Goal: Transaction & Acquisition: Obtain resource

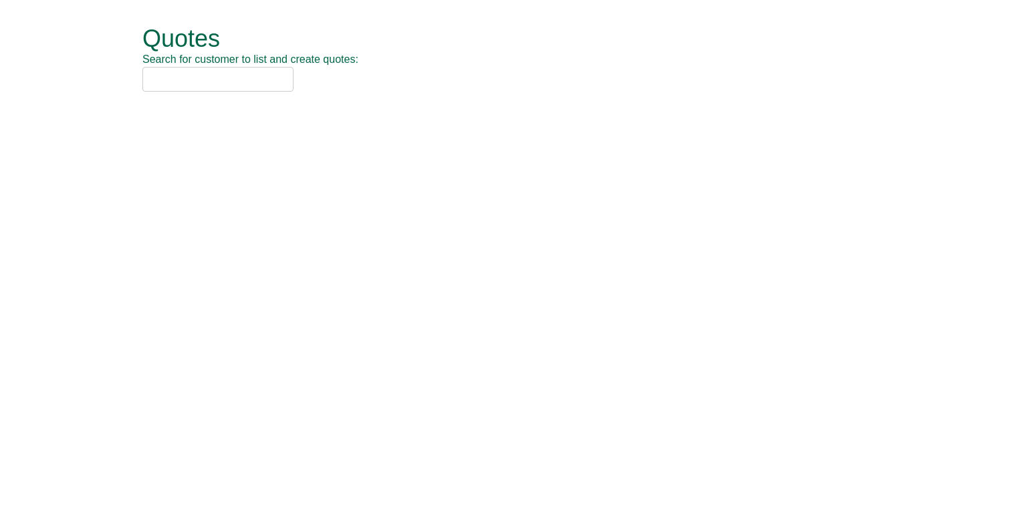
click at [166, 86] on input "text" at bounding box center [217, 79] width 151 height 25
type input "mar33"
click at [195, 80] on input "text" at bounding box center [217, 79] width 151 height 25
type input "mar33"
click at [237, 82] on input "text" at bounding box center [217, 79] width 151 height 25
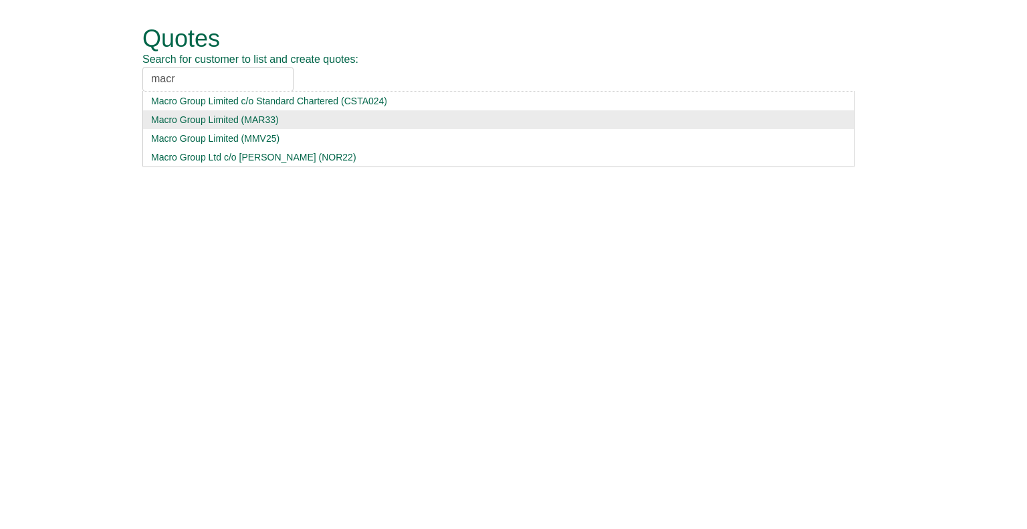
type input "macr"
click at [260, 113] on div "Macro Group Limited (MAR33)" at bounding box center [498, 119] width 695 height 13
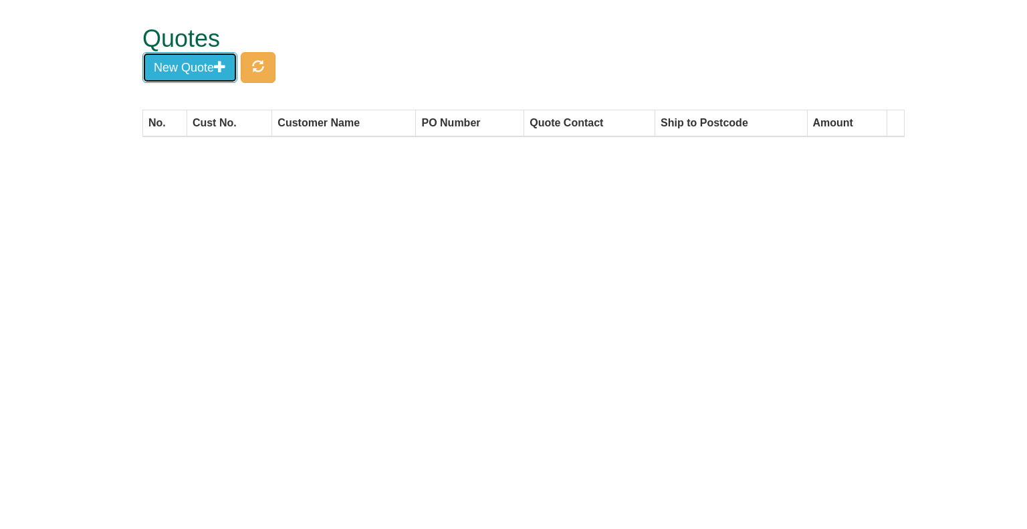
click at [194, 72] on button "New Quote" at bounding box center [189, 67] width 95 height 31
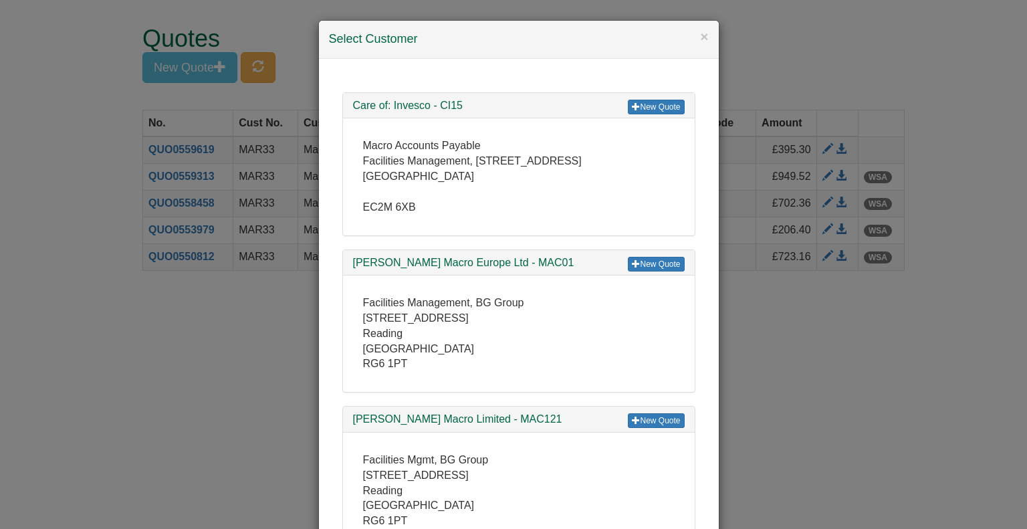
scroll to position [293, 0]
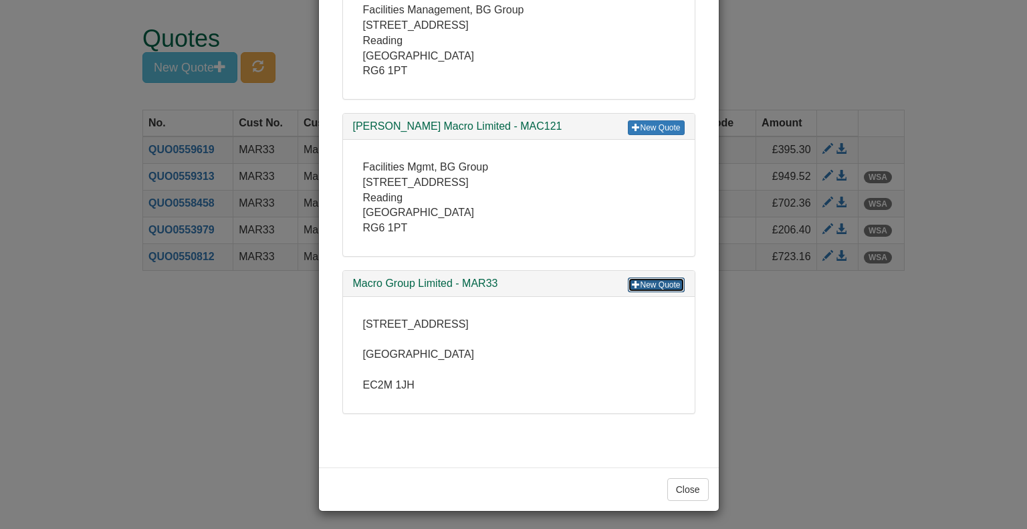
click at [656, 283] on link "New Quote" at bounding box center [656, 285] width 56 height 15
click at [1009, 320] on div "× Select Customer New Quote Care of: Invesco - CI15 Macro Accounts Payable Faci…" at bounding box center [513, 264] width 1027 height 529
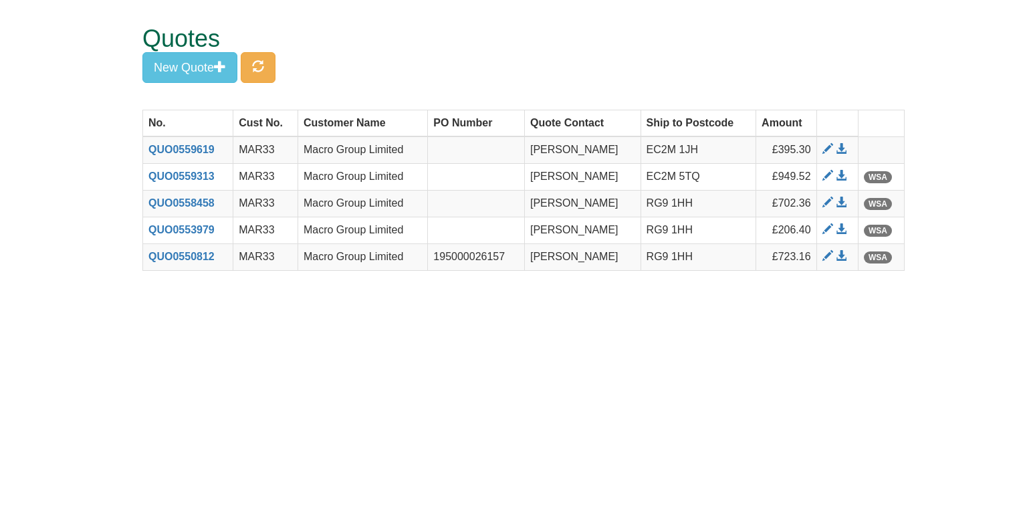
click at [158, 43] on h1 "Quotes" at bounding box center [498, 38] width 712 height 27
click at [258, 61] on span "button" at bounding box center [258, 66] width 12 height 12
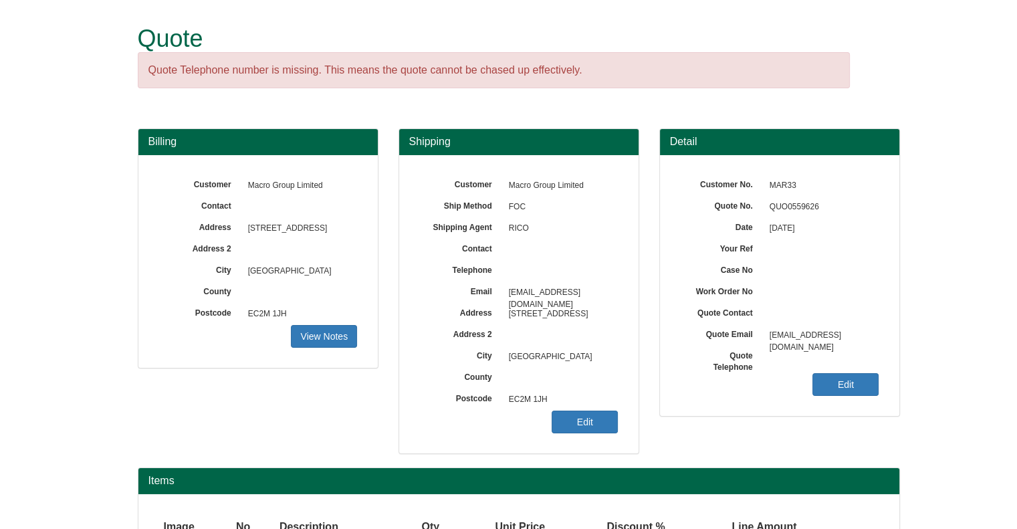
scroll to position [120, 0]
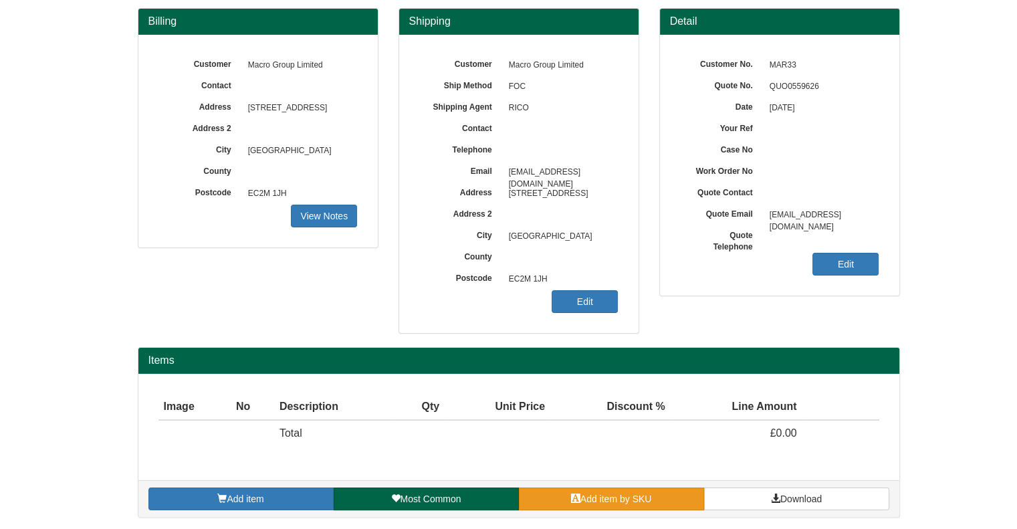
click at [681, 492] on link "Add item by SKU" at bounding box center [611, 499] width 185 height 23
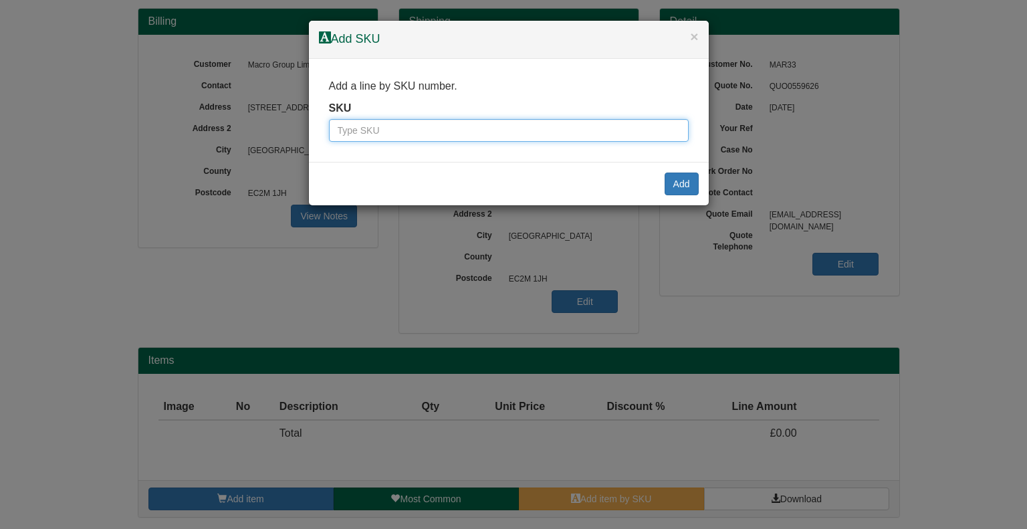
click at [414, 126] on input "text" at bounding box center [509, 130] width 360 height 23
paste input "9900004"
type input "9900004"
click at [680, 179] on button "Add" at bounding box center [682, 184] width 34 height 23
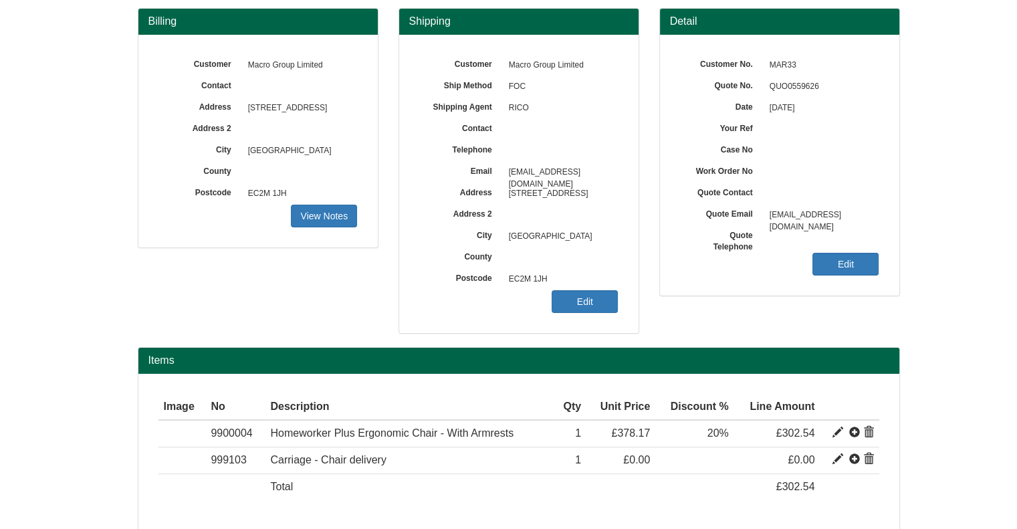
scroll to position [173, 0]
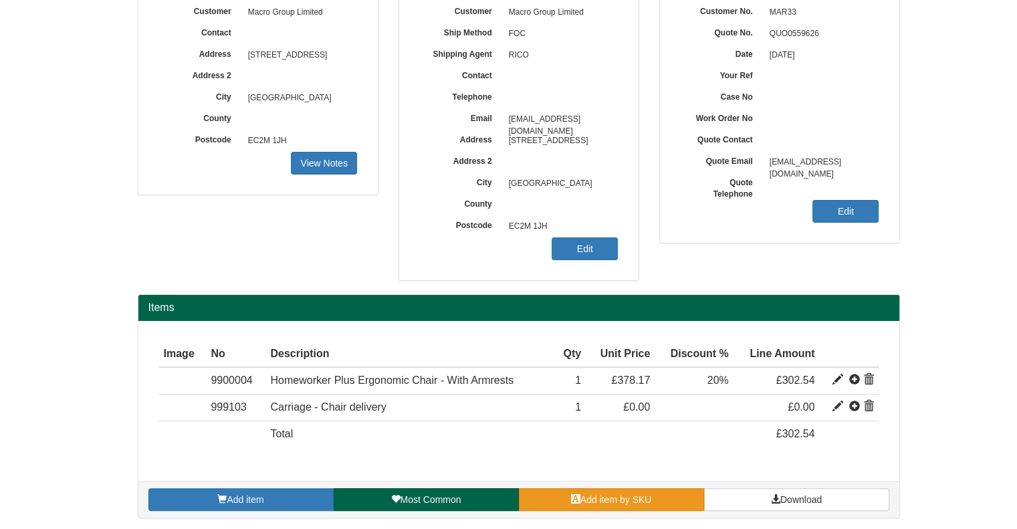
click at [615, 498] on span "Add item by SKU" at bounding box center [616, 499] width 72 height 11
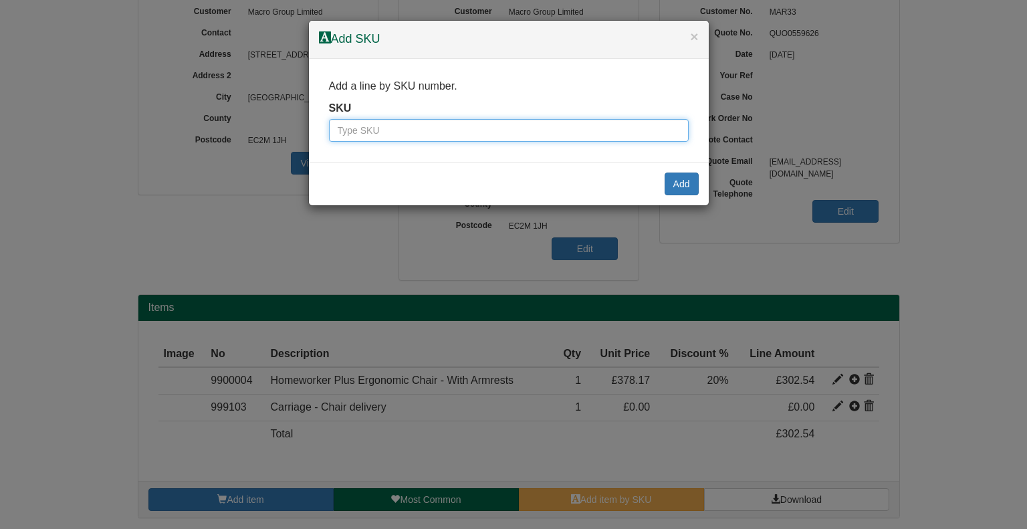
click at [378, 126] on input "text" at bounding box center [509, 130] width 360 height 23
paste input "9787740"
type input "9787740"
click at [685, 179] on button "Add" at bounding box center [682, 184] width 34 height 23
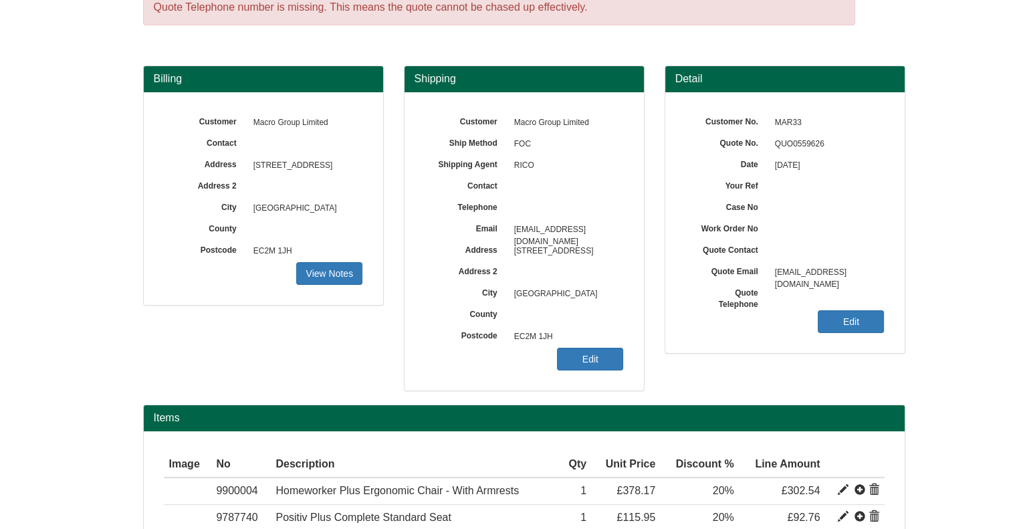
scroll to position [56, 0]
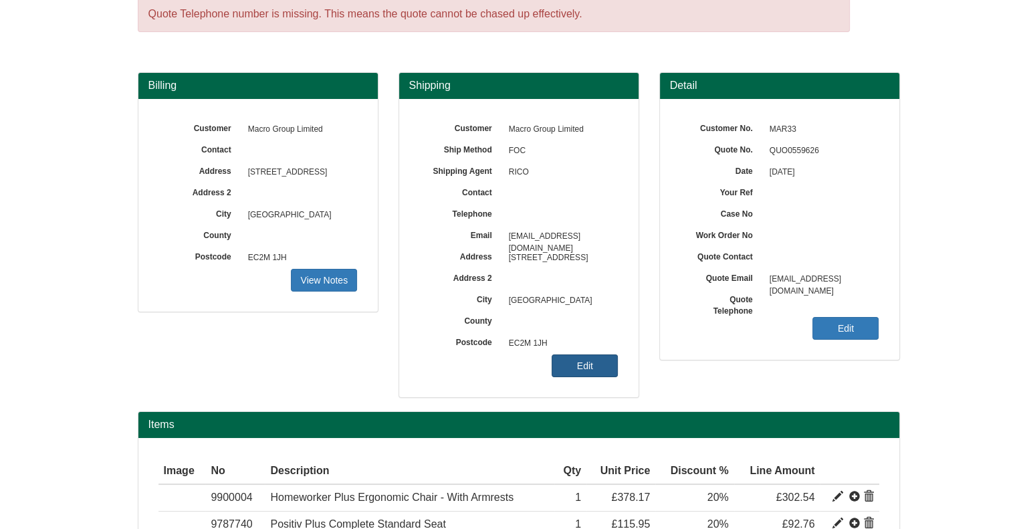
click at [584, 363] on link "Edit" at bounding box center [585, 365] width 66 height 23
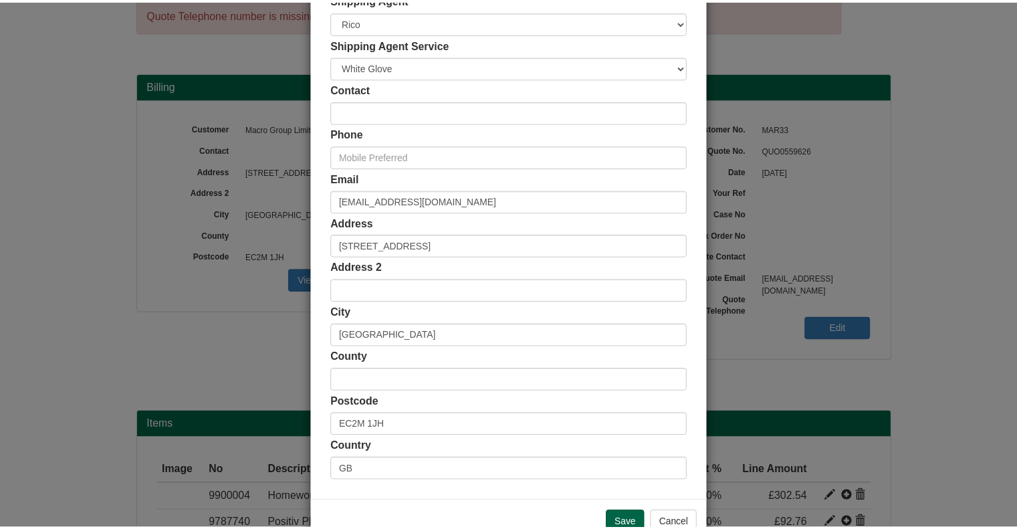
scroll to position [177, 0]
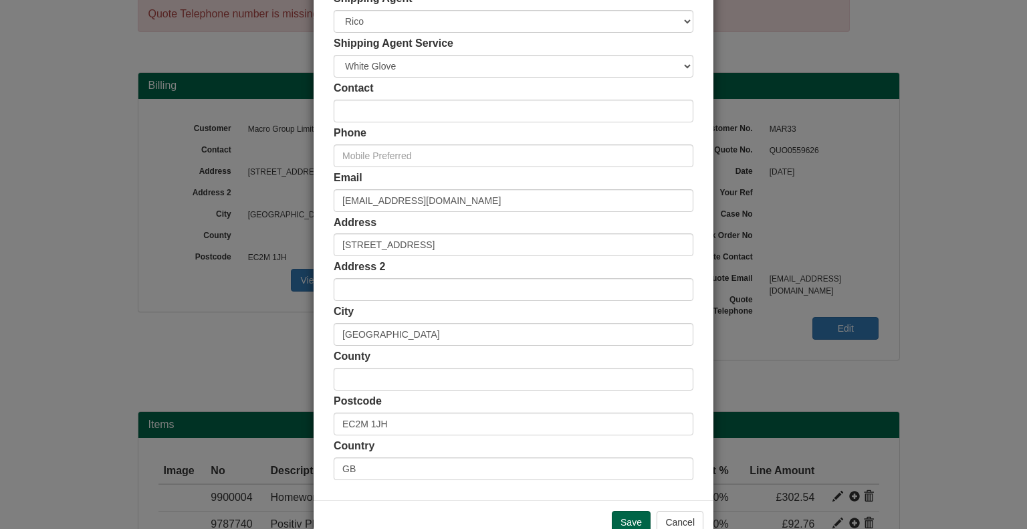
click at [929, 355] on div "× Shipping Customer Name Macro Group Limited Ship Method Free of Charge £5 Flat…" at bounding box center [513, 264] width 1027 height 529
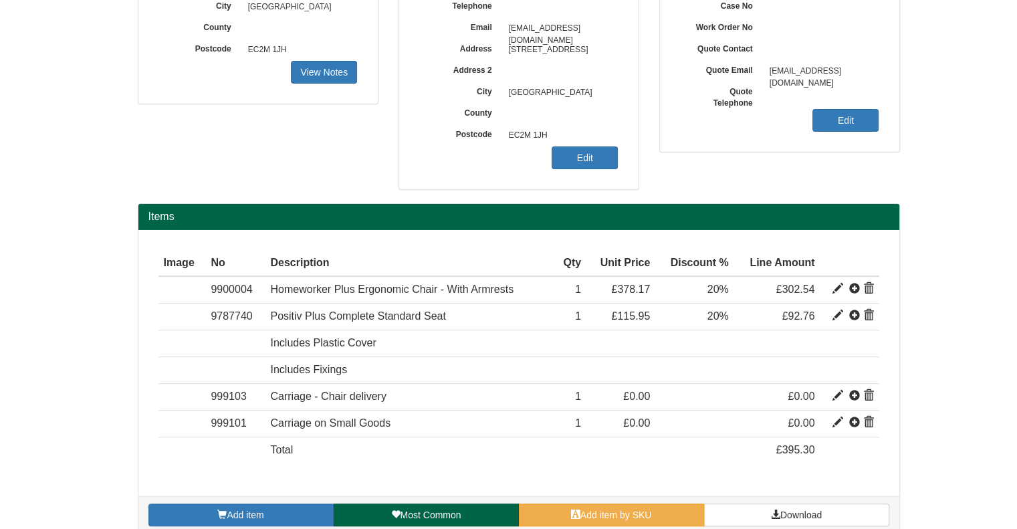
scroll to position [265, 0]
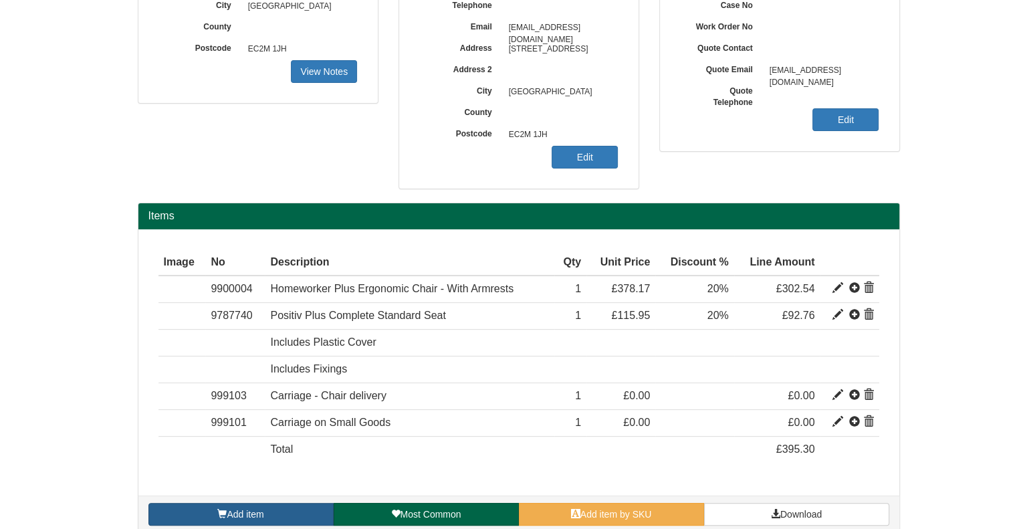
click at [267, 512] on link "Add item" at bounding box center [240, 514] width 185 height 23
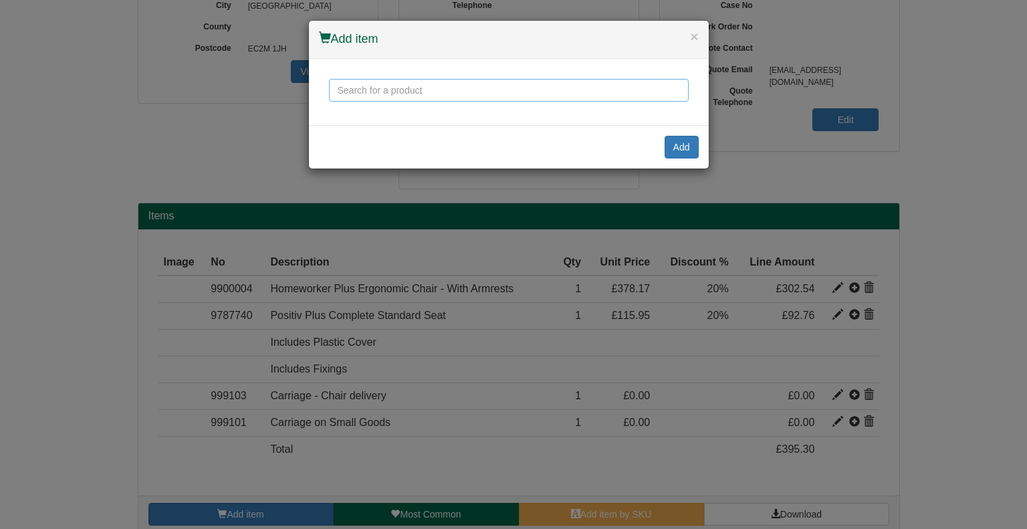
click at [424, 88] on input "text" at bounding box center [509, 90] width 360 height 23
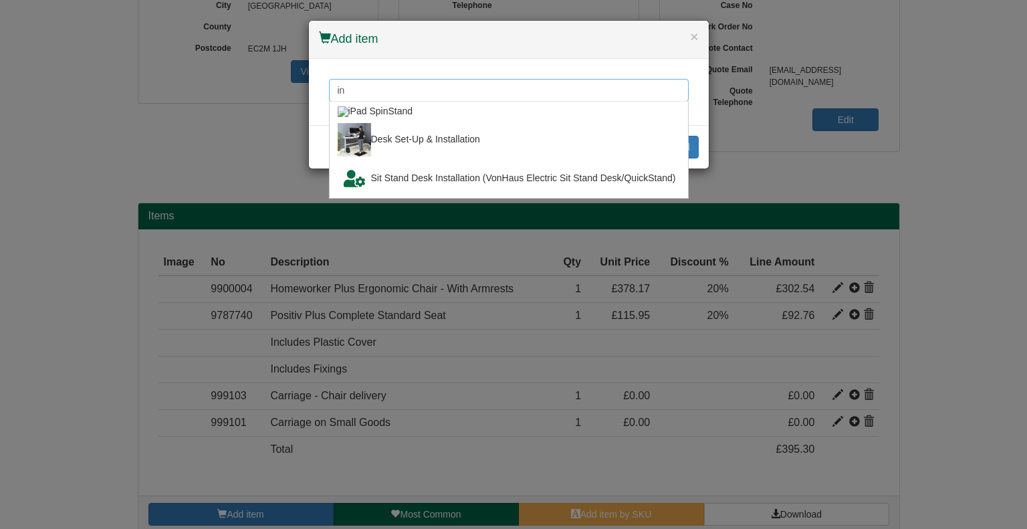
type input "i"
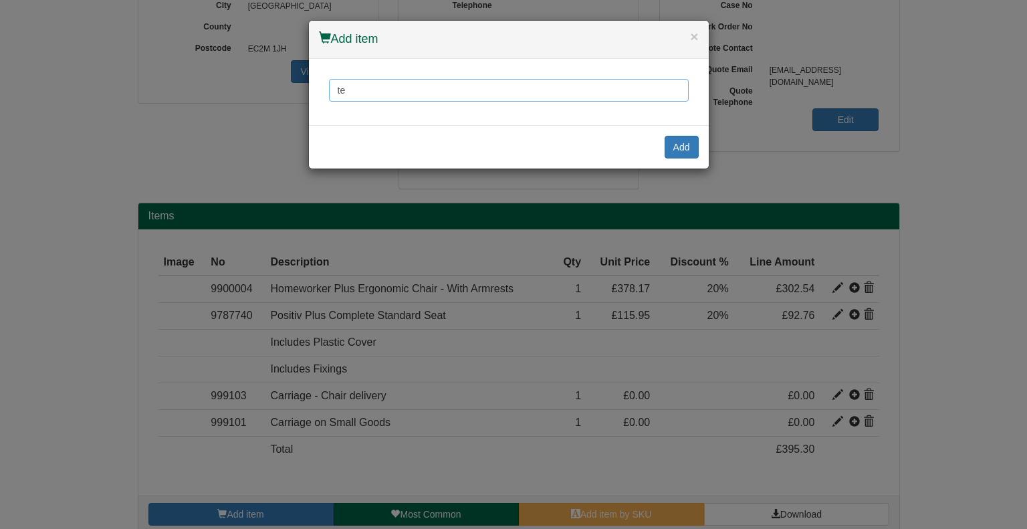
type input "t"
click at [393, 455] on div "× Add item Add" at bounding box center [513, 264] width 1027 height 529
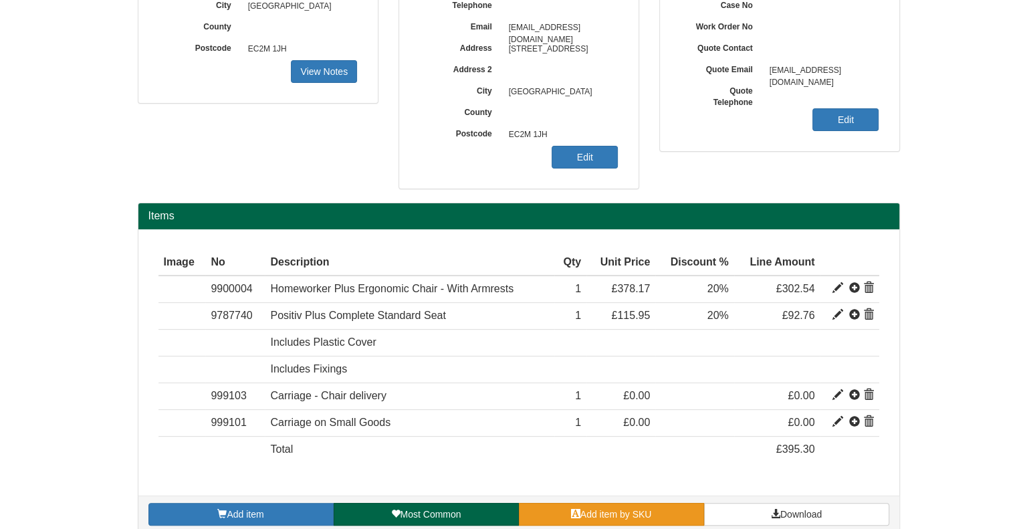
click at [601, 509] on span "Add item by SKU" at bounding box center [616, 514] width 72 height 11
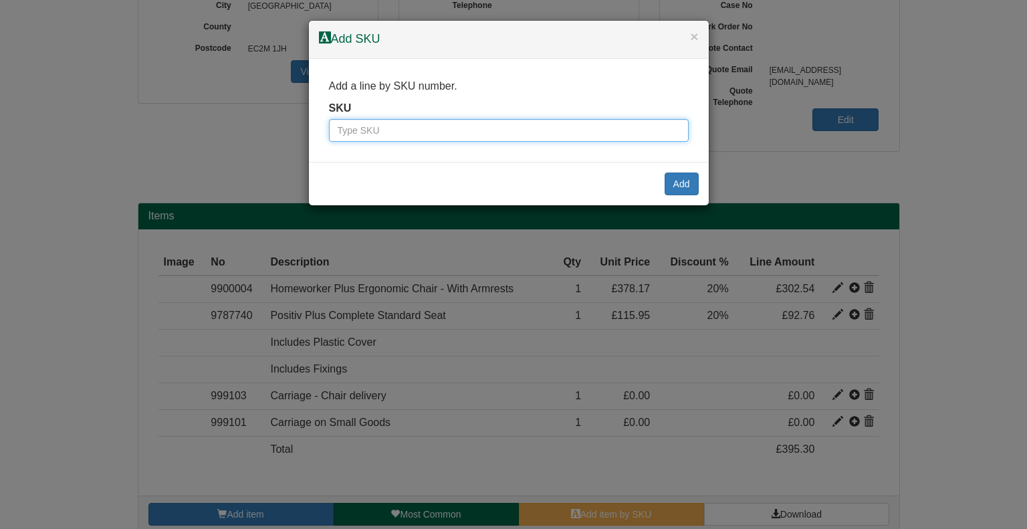
click at [373, 124] on input "text" at bounding box center [509, 130] width 360 height 23
paste input "999180"
type input "999180"
click at [688, 187] on button "Add" at bounding box center [682, 184] width 34 height 23
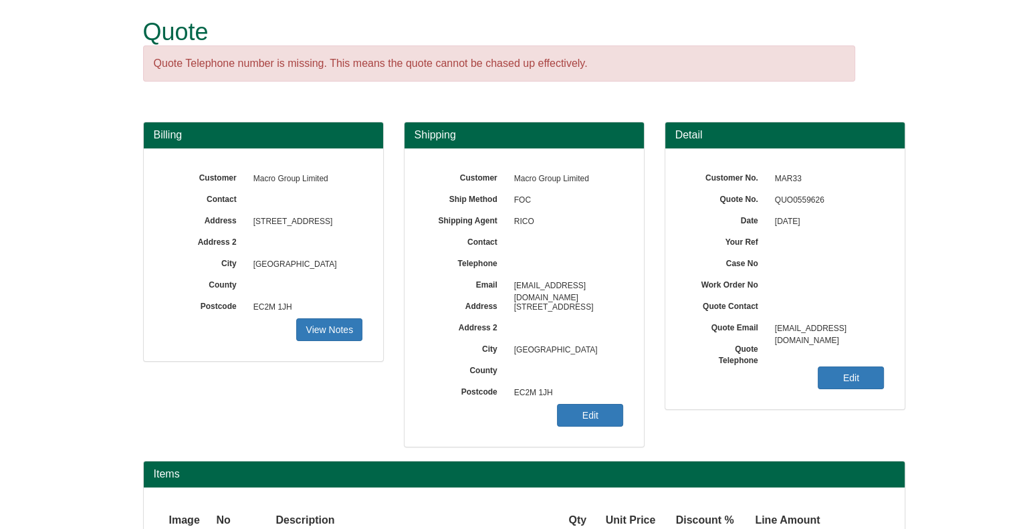
scroll to position [6, 0]
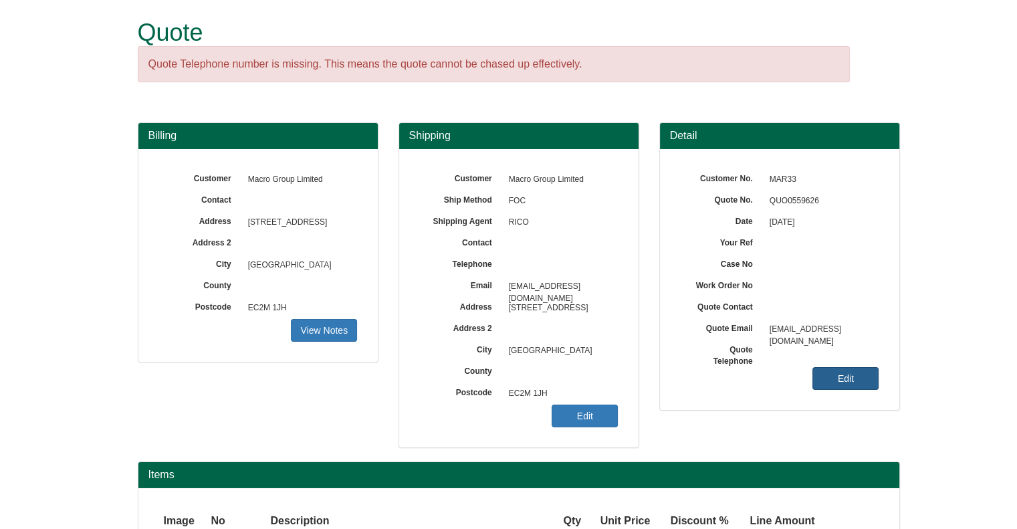
click at [867, 371] on link "Edit" at bounding box center [846, 378] width 66 height 23
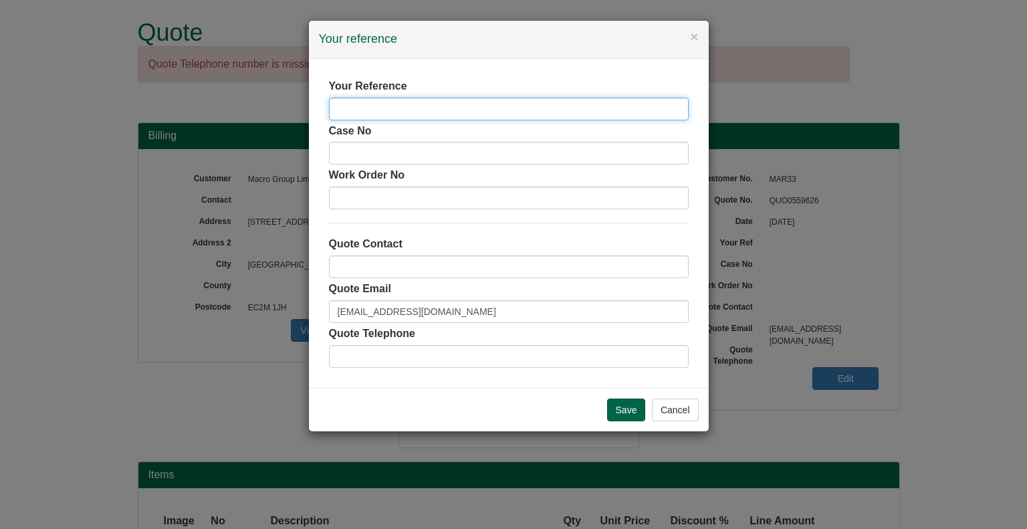
click at [433, 112] on input "text" at bounding box center [509, 109] width 360 height 23
paste input "[PERSON_NAME][EMAIL_ADDRESS][DOMAIN_NAME]"
click at [364, 106] on input "[PERSON_NAME][EMAIL_ADDRESS][DOMAIN_NAME]" at bounding box center [509, 109] width 360 height 23
drag, startPoint x: 400, startPoint y: 107, endPoint x: 562, endPoint y: 110, distance: 161.9
click at [562, 110] on input "esther Bucklee@invesco.com" at bounding box center [509, 109] width 360 height 23
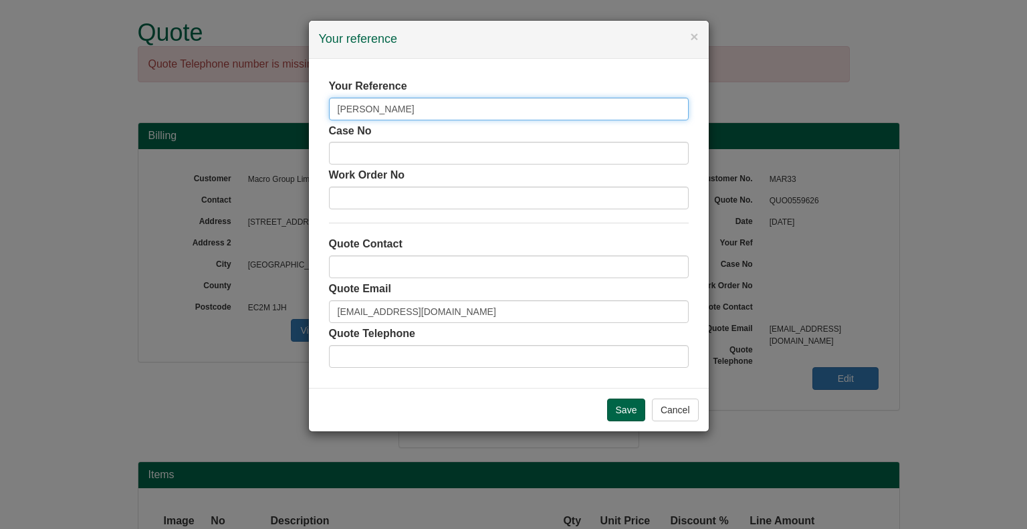
click at [342, 109] on input "esther Bucklee" at bounding box center [509, 109] width 360 height 23
type input "[PERSON_NAME]"
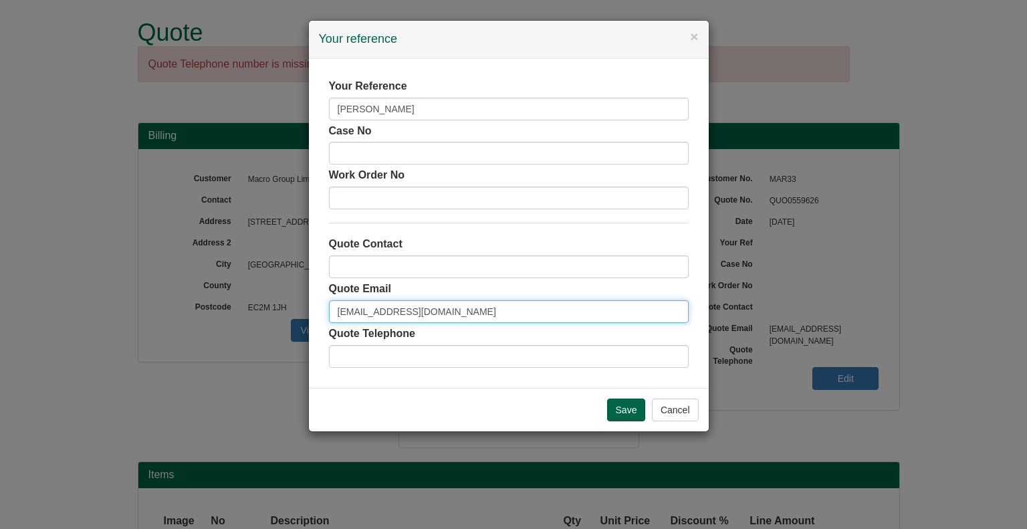
drag, startPoint x: 474, startPoint y: 310, endPoint x: 259, endPoint y: 302, distance: 214.8
click at [259, 302] on div "× Your reference Your Reference Esther Bucklee Case No Work Order No Quote Cont…" at bounding box center [513, 264] width 1027 height 529
paste input "esther.bucklee@invesco"
type input "[PERSON_NAME][EMAIL_ADDRESS][DOMAIN_NAME]"
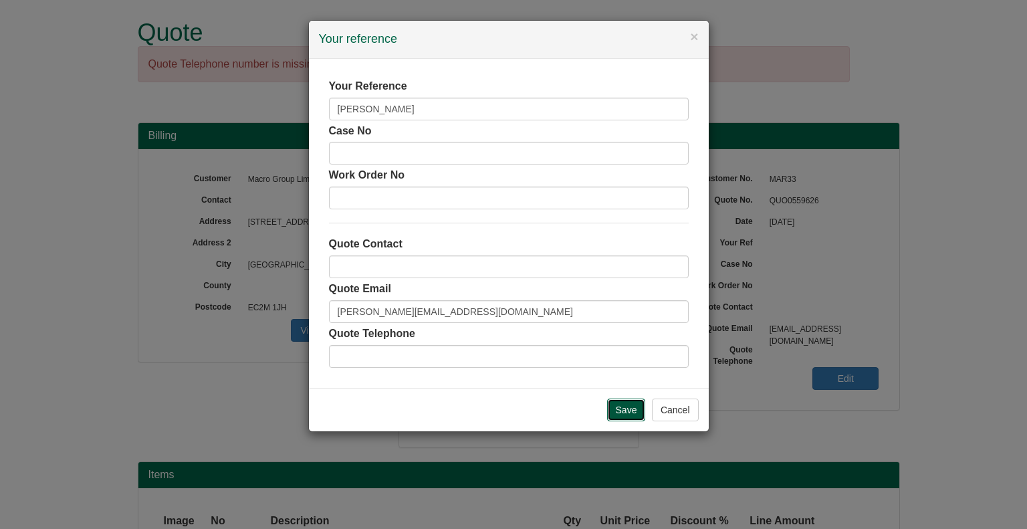
click at [632, 415] on input "Save" at bounding box center [626, 410] width 39 height 23
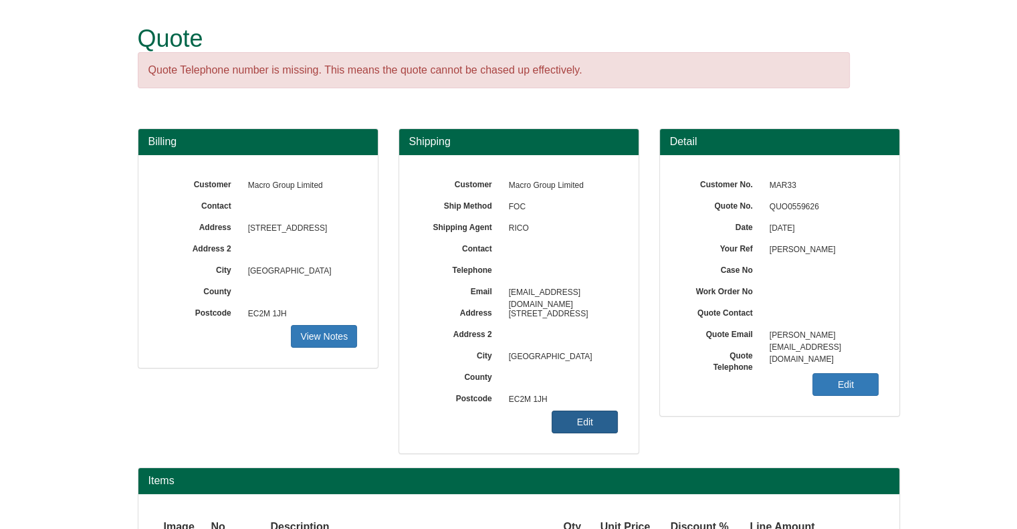
click at [592, 413] on link "Edit" at bounding box center [585, 422] width 66 height 23
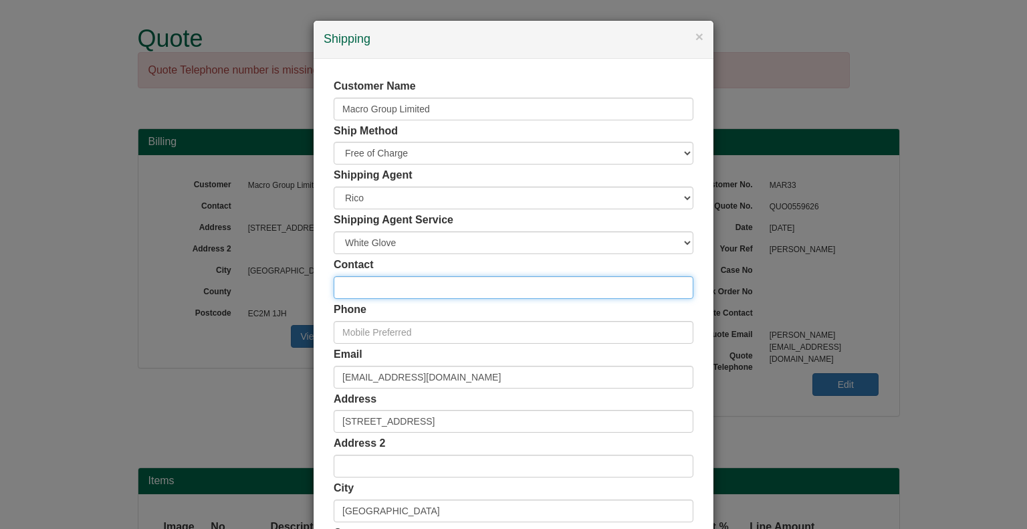
click at [366, 277] on input "text" at bounding box center [514, 287] width 360 height 23
paste input "[PERSON_NAME][EMAIL_ADDRESS][DOMAIN_NAME]"
click at [342, 285] on input "[PERSON_NAME][EMAIL_ADDRESS][DOMAIN_NAME]" at bounding box center [514, 287] width 360 height 23
drag, startPoint x: 405, startPoint y: 286, endPoint x: 500, endPoint y: 280, distance: 94.5
click at [500, 280] on input "Esther Bucklee@invesco.com" at bounding box center [514, 287] width 360 height 23
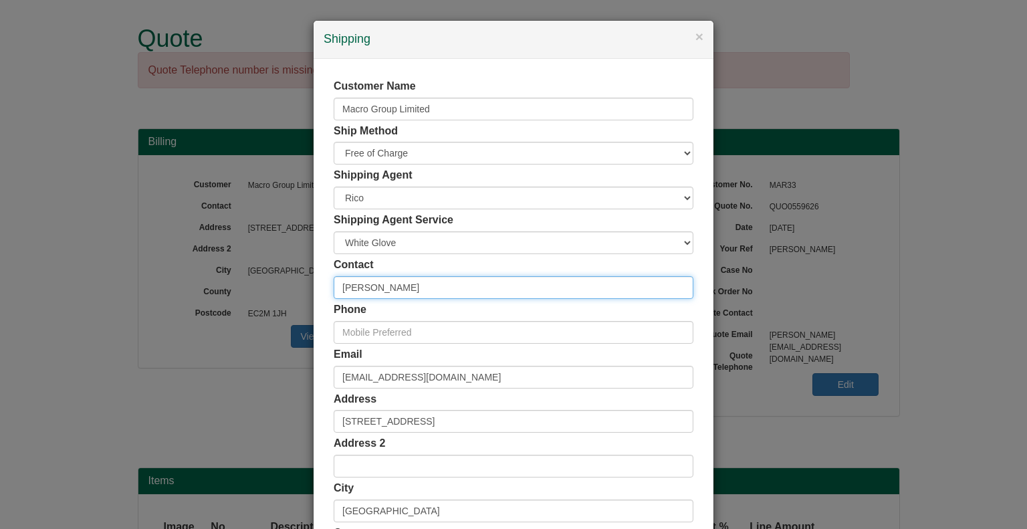
scroll to position [211, 0]
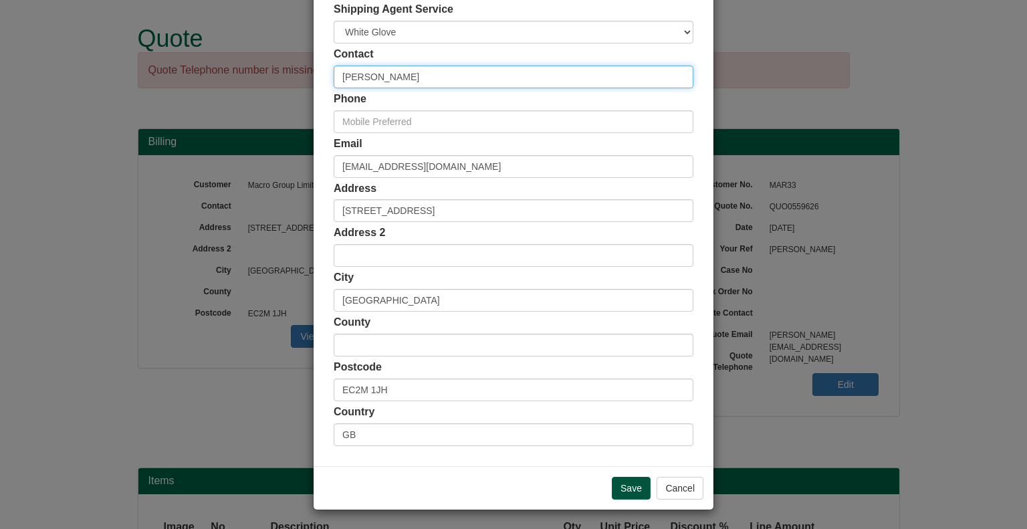
type input "[PERSON_NAME]"
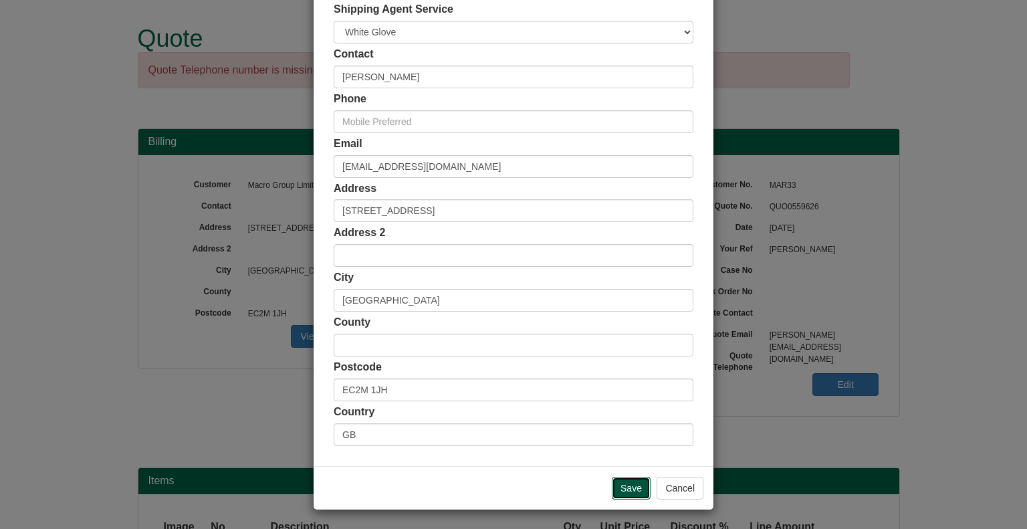
click at [635, 485] on input "Save" at bounding box center [631, 488] width 39 height 23
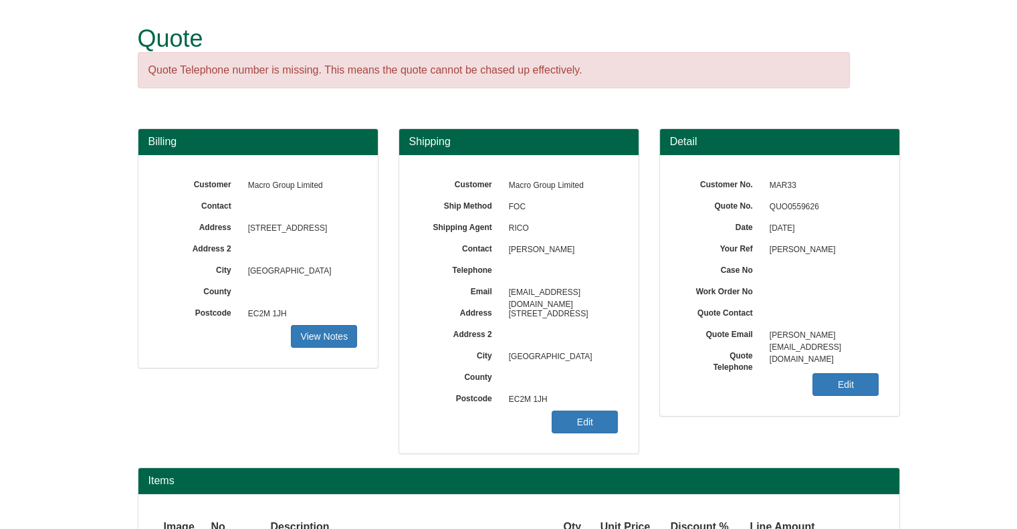
scroll to position [306, 0]
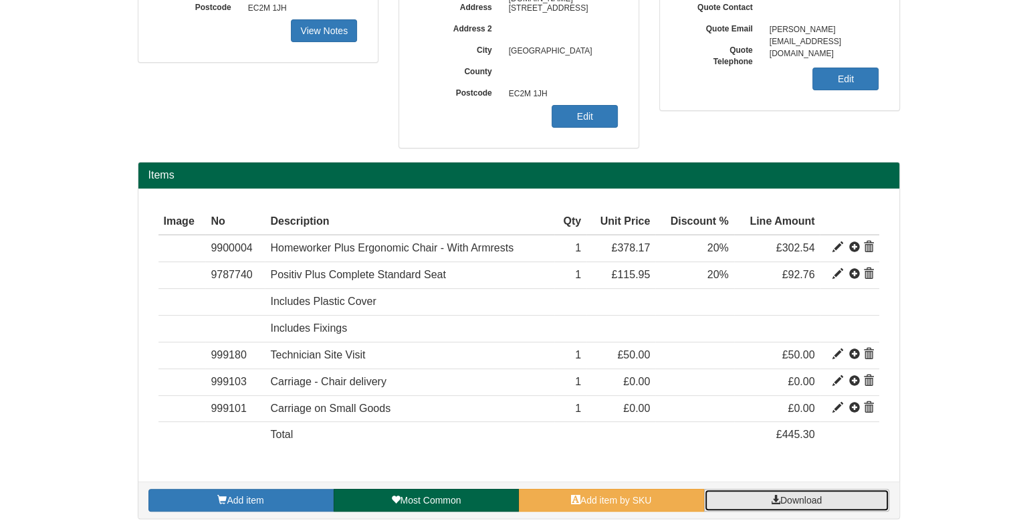
click at [773, 500] on span at bounding box center [775, 499] width 9 height 9
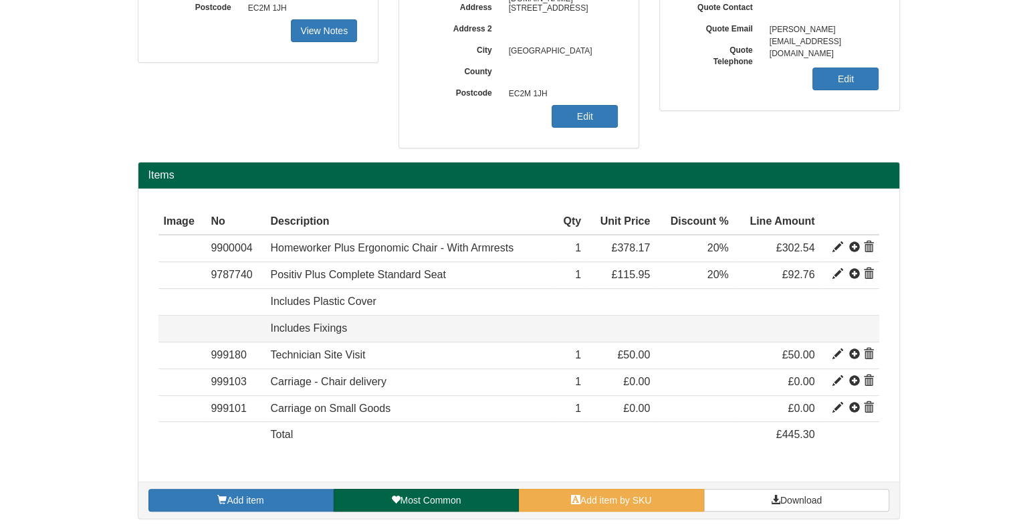
scroll to position [0, 0]
